Goal: Consume media (video, audio)

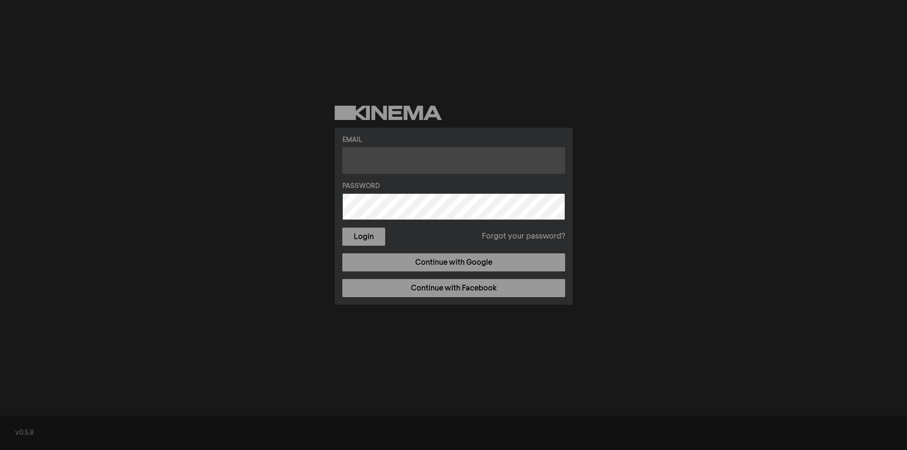
click at [388, 163] on input "text" at bounding box center [453, 160] width 223 height 27
type input "[EMAIL_ADDRESS][DOMAIN_NAME]"
click at [300, 247] on div "Email [EMAIL_ADDRESS][DOMAIN_NAME] Password Login Forgot your password? Continu…" at bounding box center [453, 205] width 907 height 411
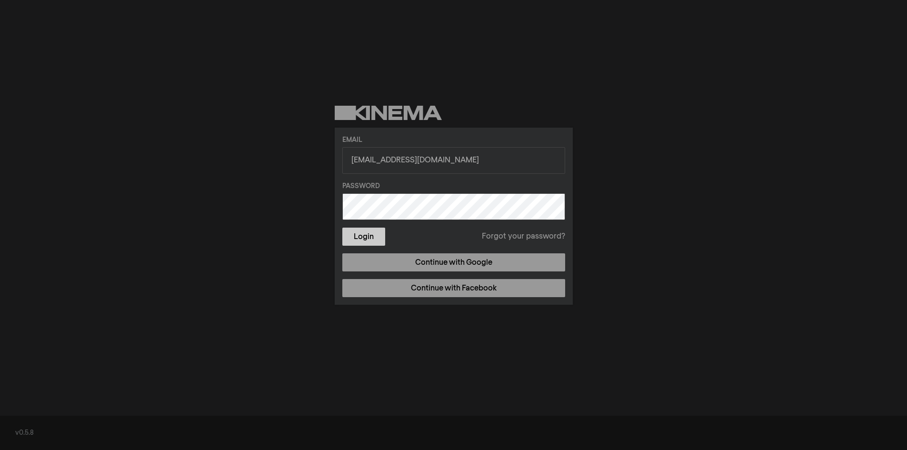
click at [372, 238] on button "Login" at bounding box center [363, 237] width 43 height 18
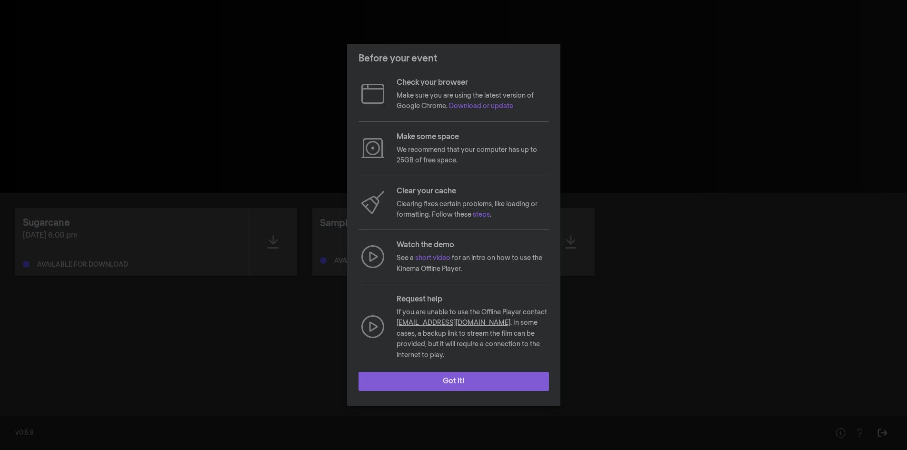
click at [452, 374] on button "Got it!" at bounding box center [454, 381] width 191 height 19
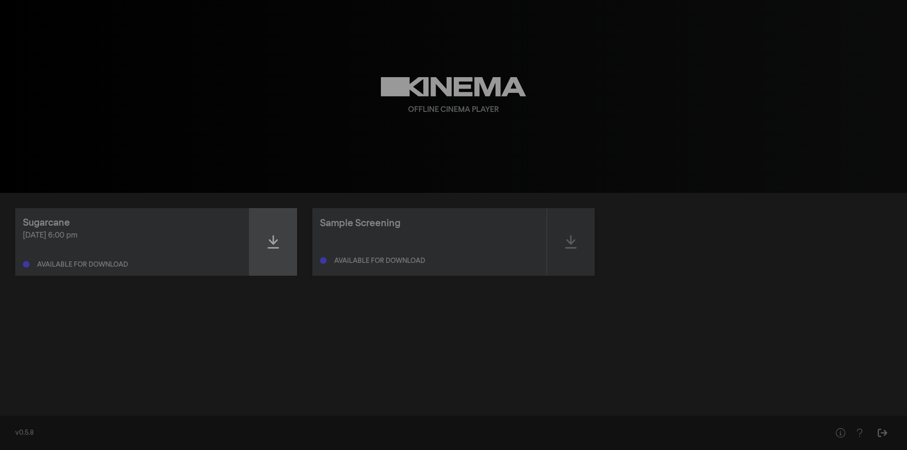
click at [273, 244] on icon at bounding box center [273, 241] width 11 height 13
click at [277, 241] on icon at bounding box center [273, 241] width 11 height 15
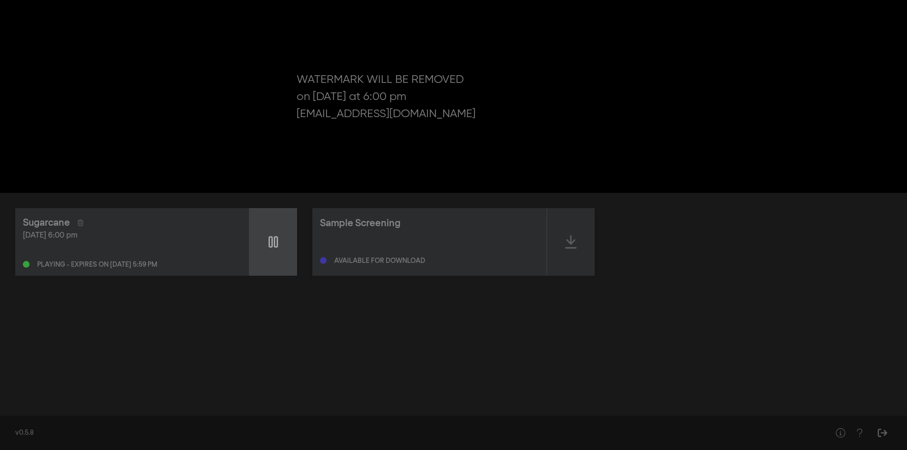
click at [277, 241] on icon at bounding box center [274, 241] width 10 height 15
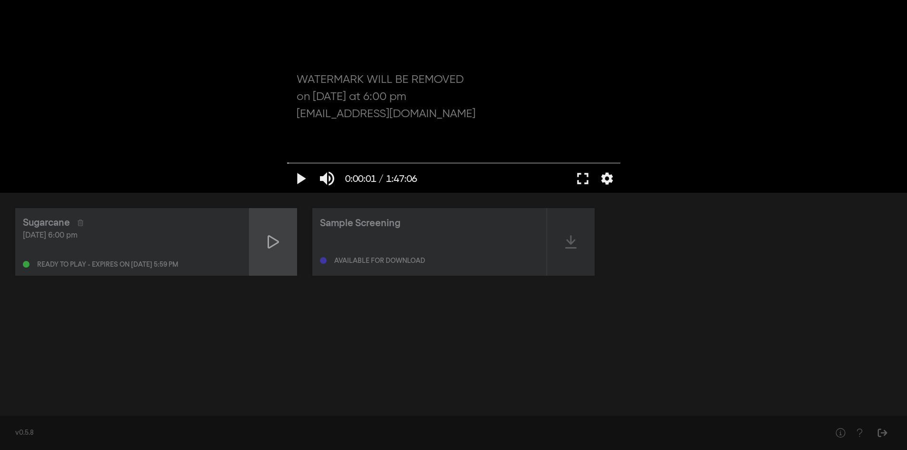
click at [277, 241] on icon at bounding box center [273, 241] width 11 height 15
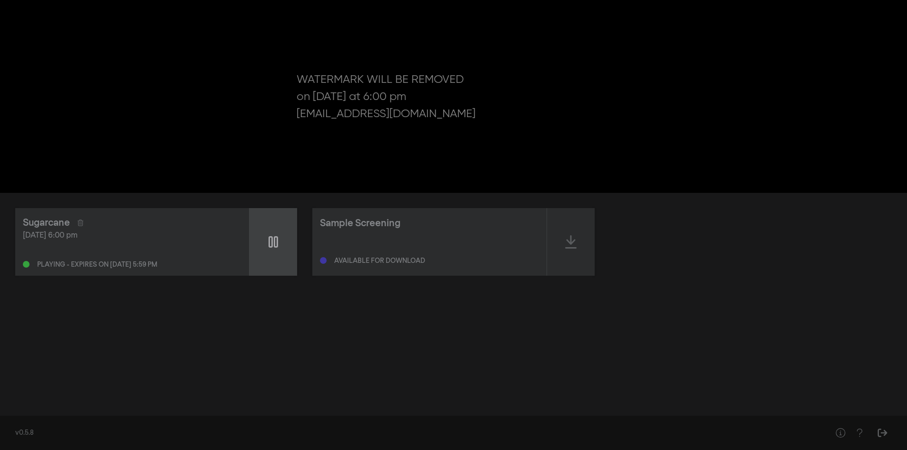
click at [277, 241] on icon at bounding box center [274, 241] width 10 height 15
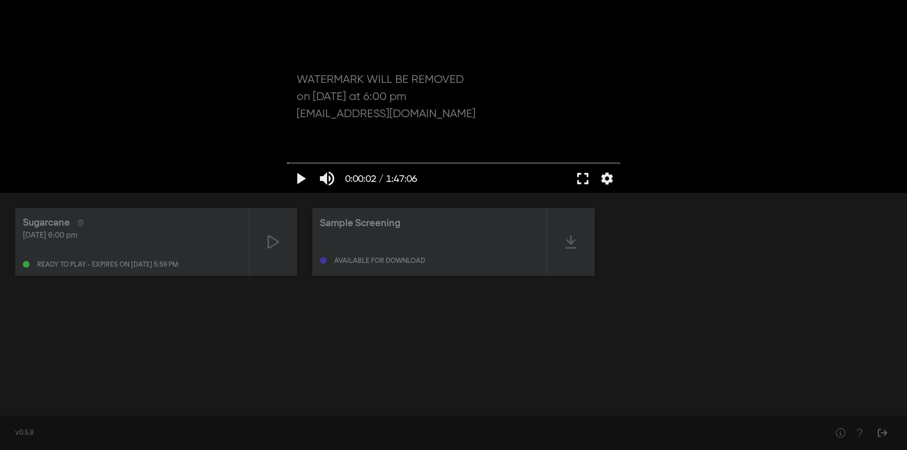
click at [580, 176] on button "fullscreen" at bounding box center [583, 178] width 27 height 29
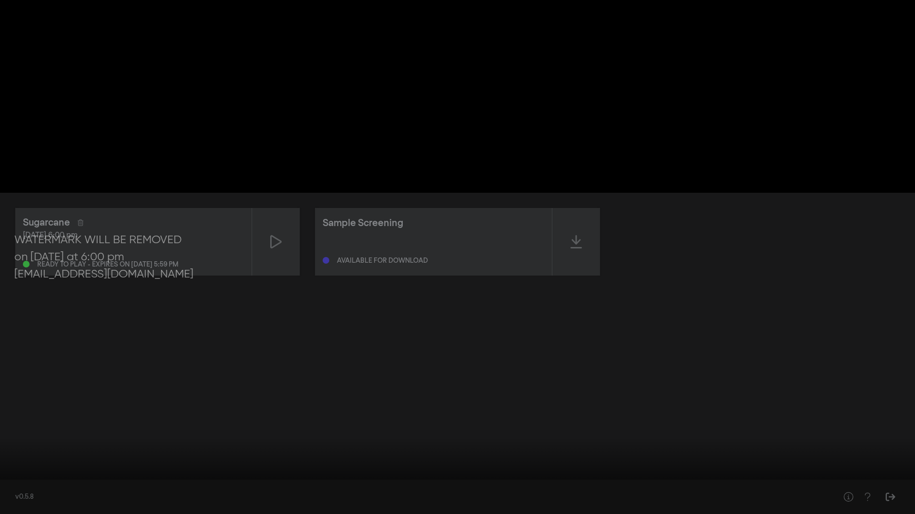
click at [18, 450] on button "play_arrow" at bounding box center [18, 500] width 27 height 29
click at [19, 450] on button "pause" at bounding box center [18, 500] width 27 height 29
type input "11.250525"
click at [875, 450] on button "fullscreen_exit" at bounding box center [872, 500] width 27 height 29
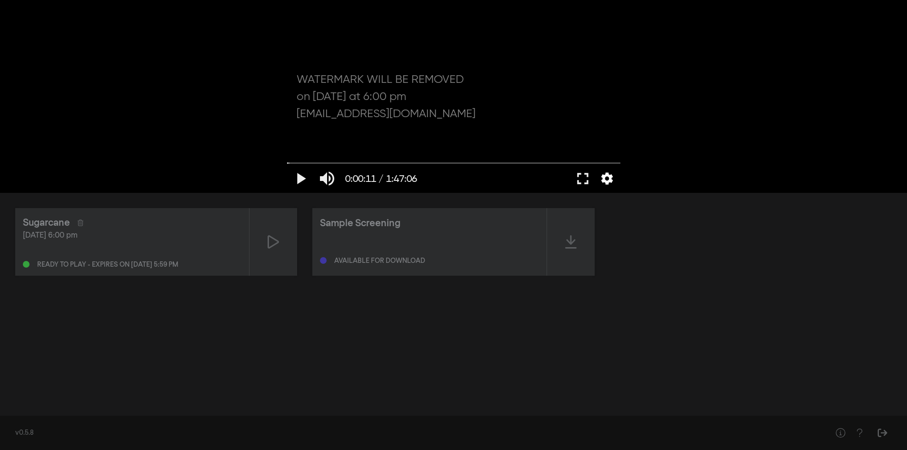
click at [611, 175] on button "settings" at bounding box center [607, 178] width 22 height 29
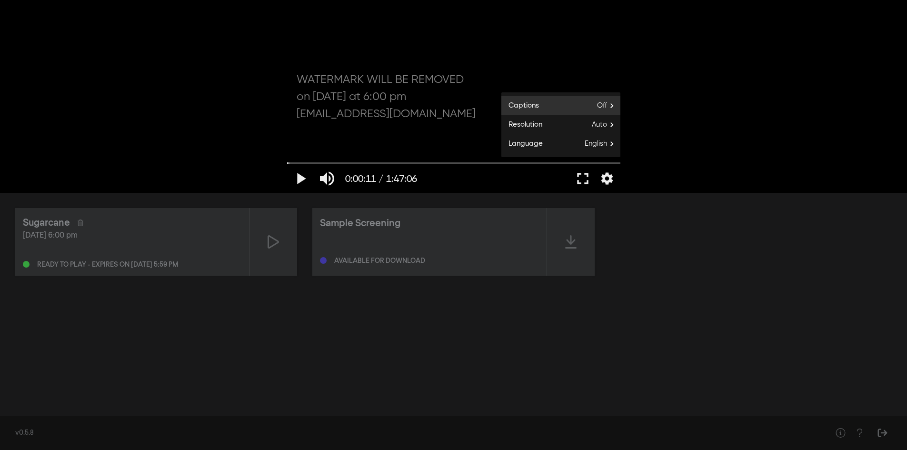
click at [596, 105] on label "Captions Off" at bounding box center [561, 105] width 119 height 19
click at [555, 112] on button "arrow_back Captions" at bounding box center [561, 115] width 119 height 19
click at [558, 125] on label "Resolution Auto" at bounding box center [561, 124] width 119 height 19
click at [560, 114] on button "arrow_back Resolution" at bounding box center [561, 115] width 119 height 19
click at [556, 144] on label "Language English" at bounding box center [561, 143] width 119 height 19
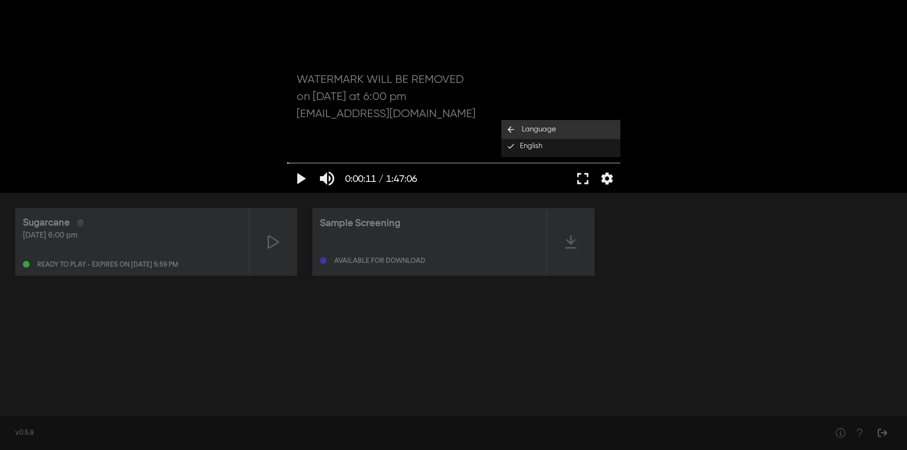
click at [556, 129] on button "arrow_back Language" at bounding box center [561, 129] width 119 height 19
